Goal: Information Seeking & Learning: Stay updated

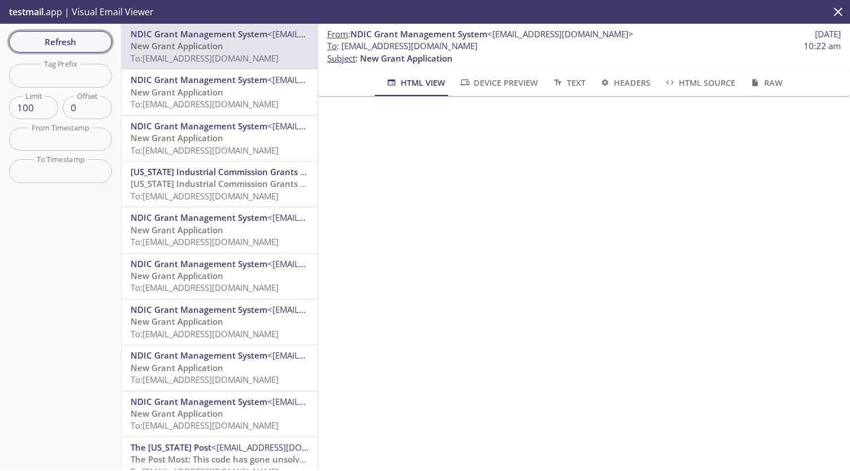
click at [68, 43] on span "Refresh" at bounding box center [60, 41] width 85 height 15
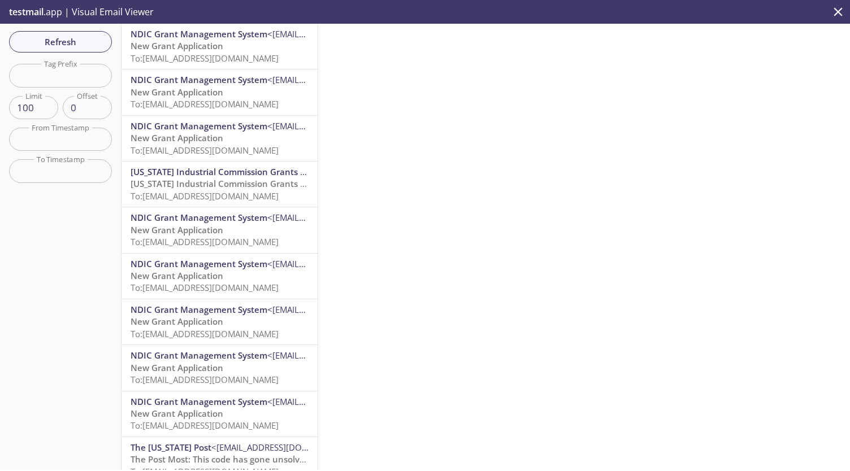
click at [221, 46] on span "New Grant Application" at bounding box center [177, 45] width 93 height 11
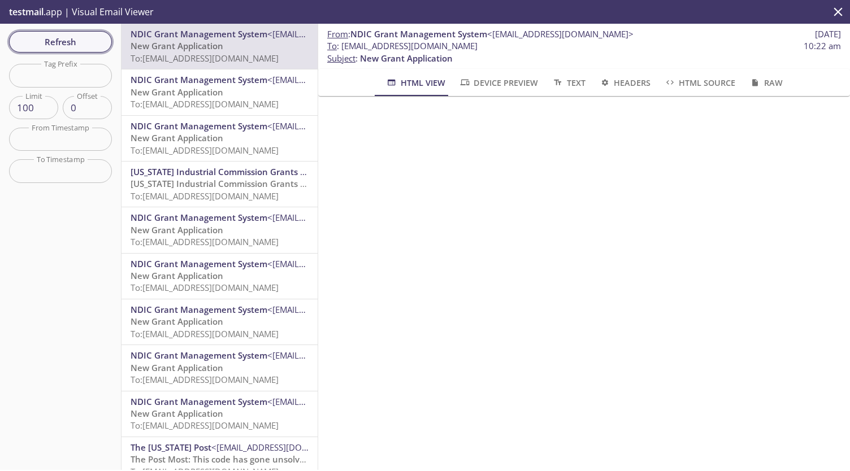
click at [80, 42] on span "Refresh" at bounding box center [60, 41] width 85 height 15
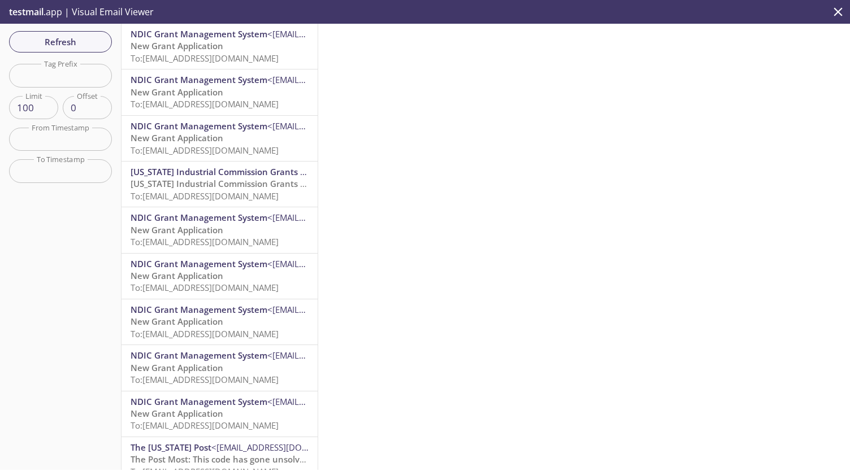
click at [193, 44] on span "New Grant Application" at bounding box center [177, 45] width 93 height 11
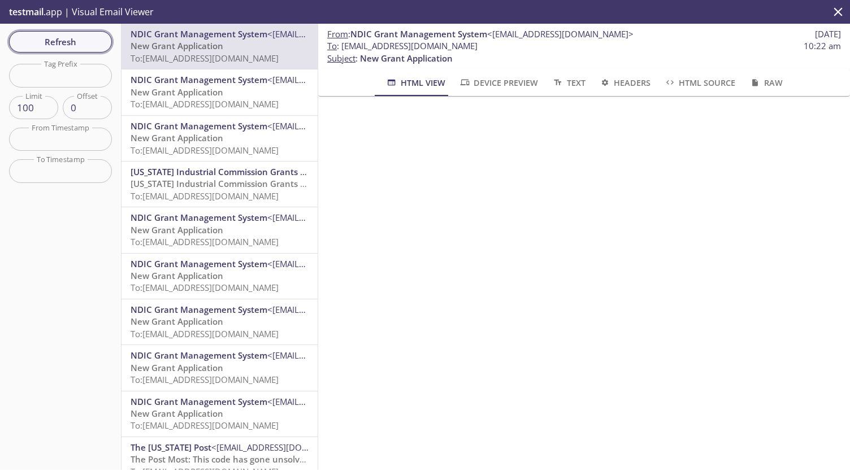
click at [77, 37] on span "Refresh" at bounding box center [60, 41] width 85 height 15
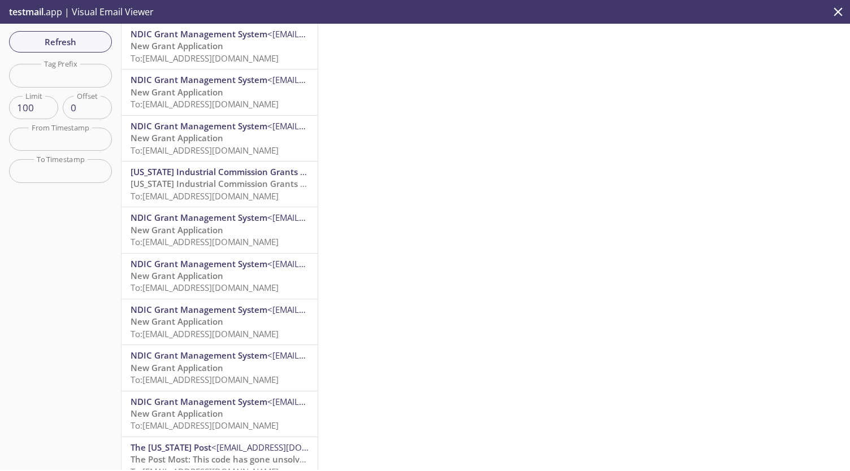
click at [457, 98] on div at bounding box center [584, 247] width 532 height 446
click at [241, 47] on p "New Grant Application To: [EMAIL_ADDRESS][DOMAIN_NAME]" at bounding box center [220, 52] width 178 height 24
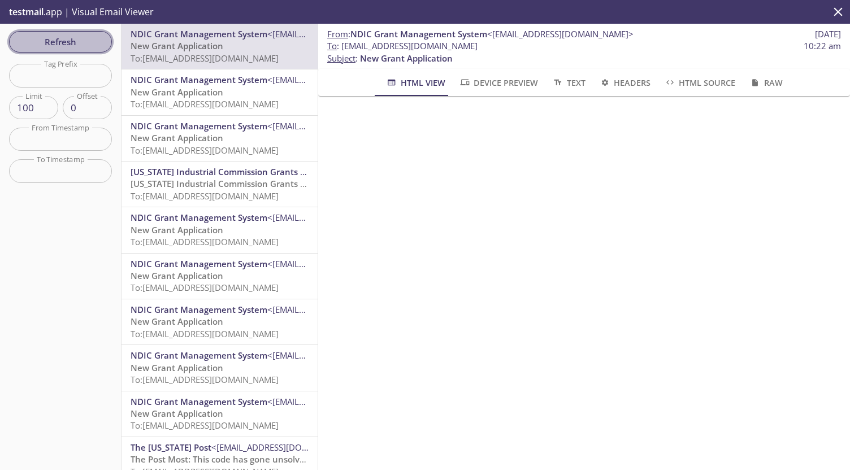
click at [76, 40] on span "Refresh" at bounding box center [60, 41] width 85 height 15
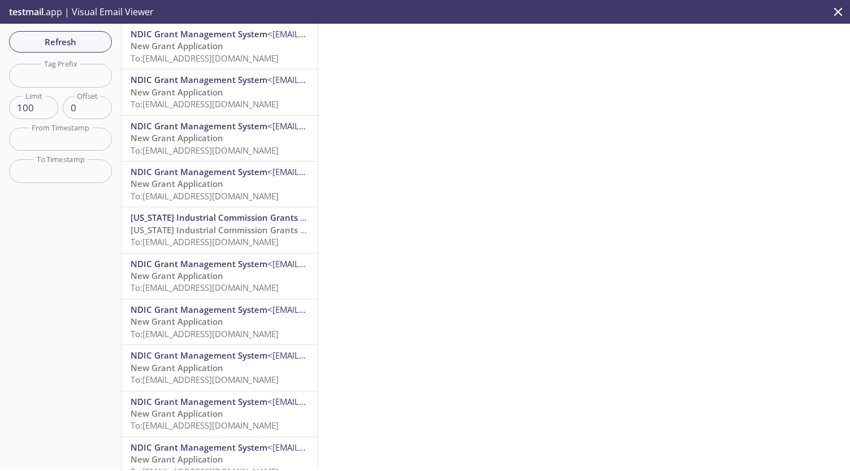
click at [180, 44] on span "New Grant Application" at bounding box center [177, 45] width 93 height 11
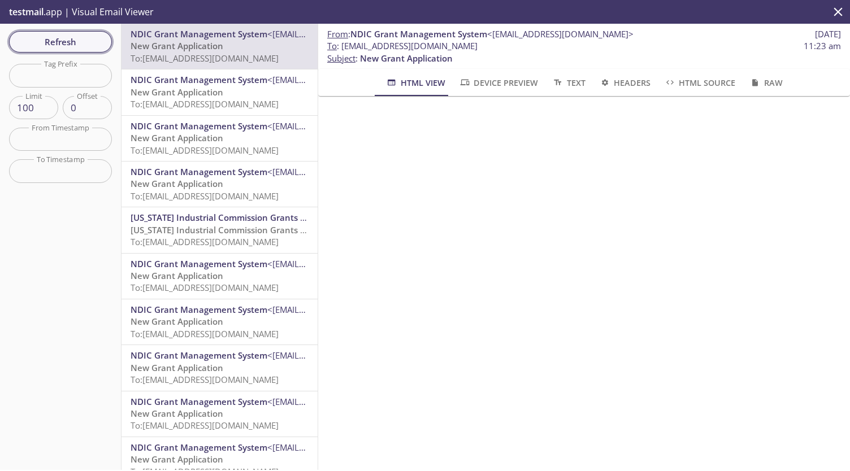
click at [79, 36] on span "Refresh" at bounding box center [60, 41] width 85 height 15
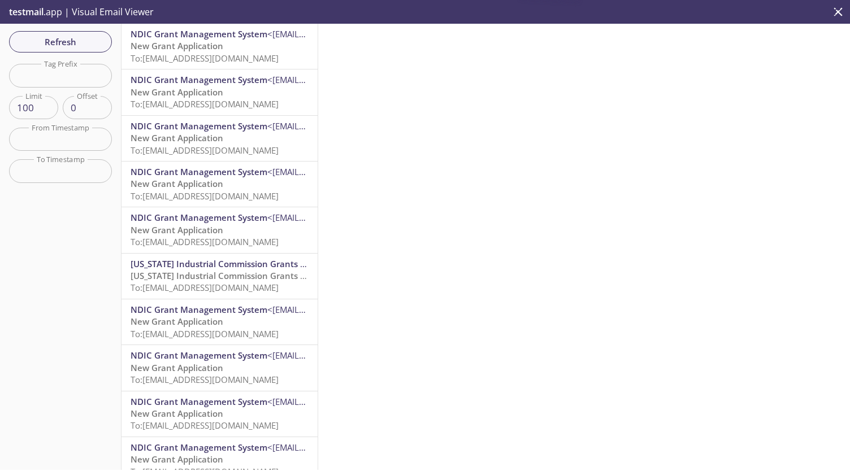
click at [175, 41] on span "New Grant Application" at bounding box center [177, 45] width 93 height 11
